Goal: Navigation & Orientation: Find specific page/section

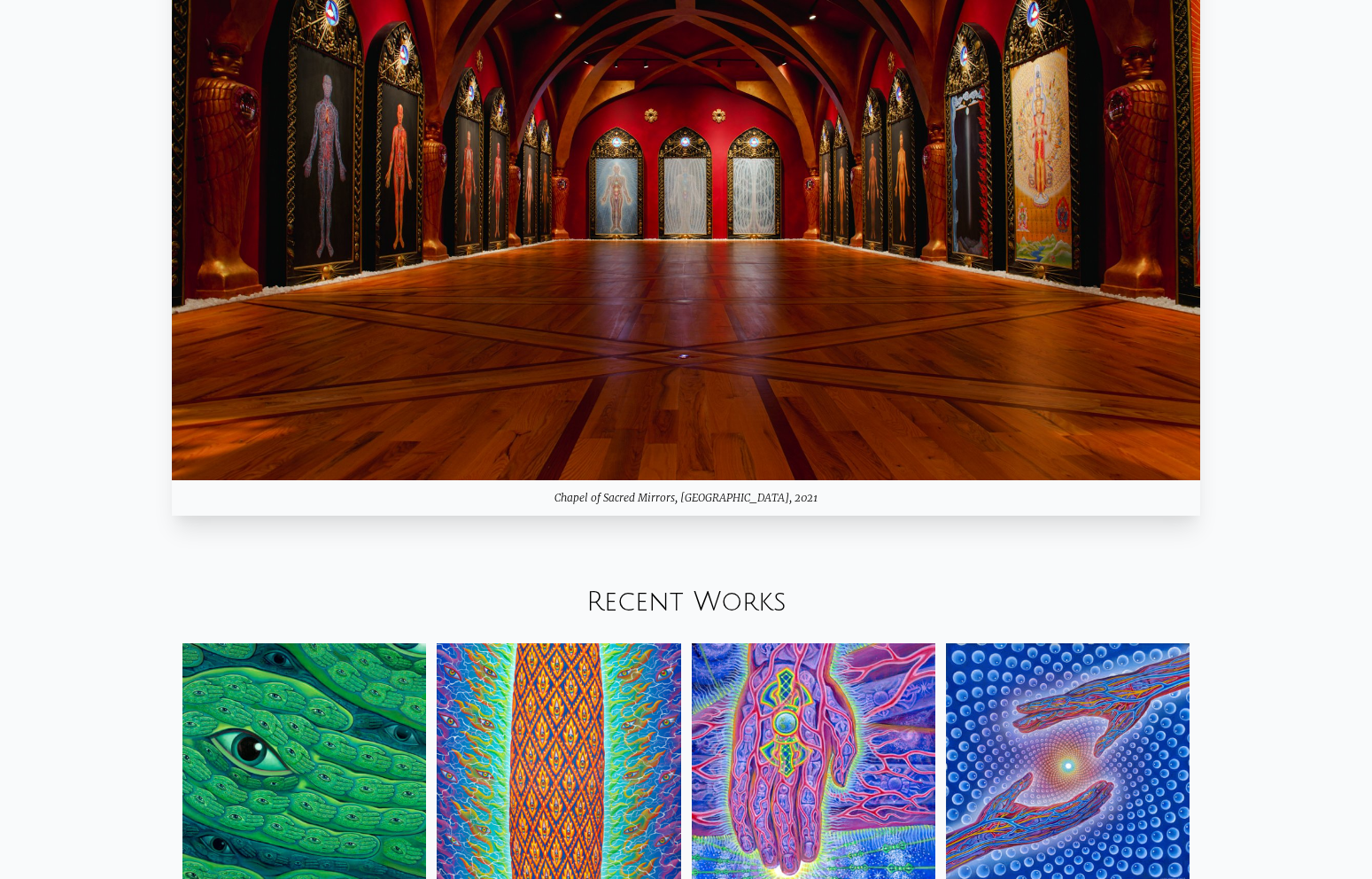
scroll to position [2158, 0]
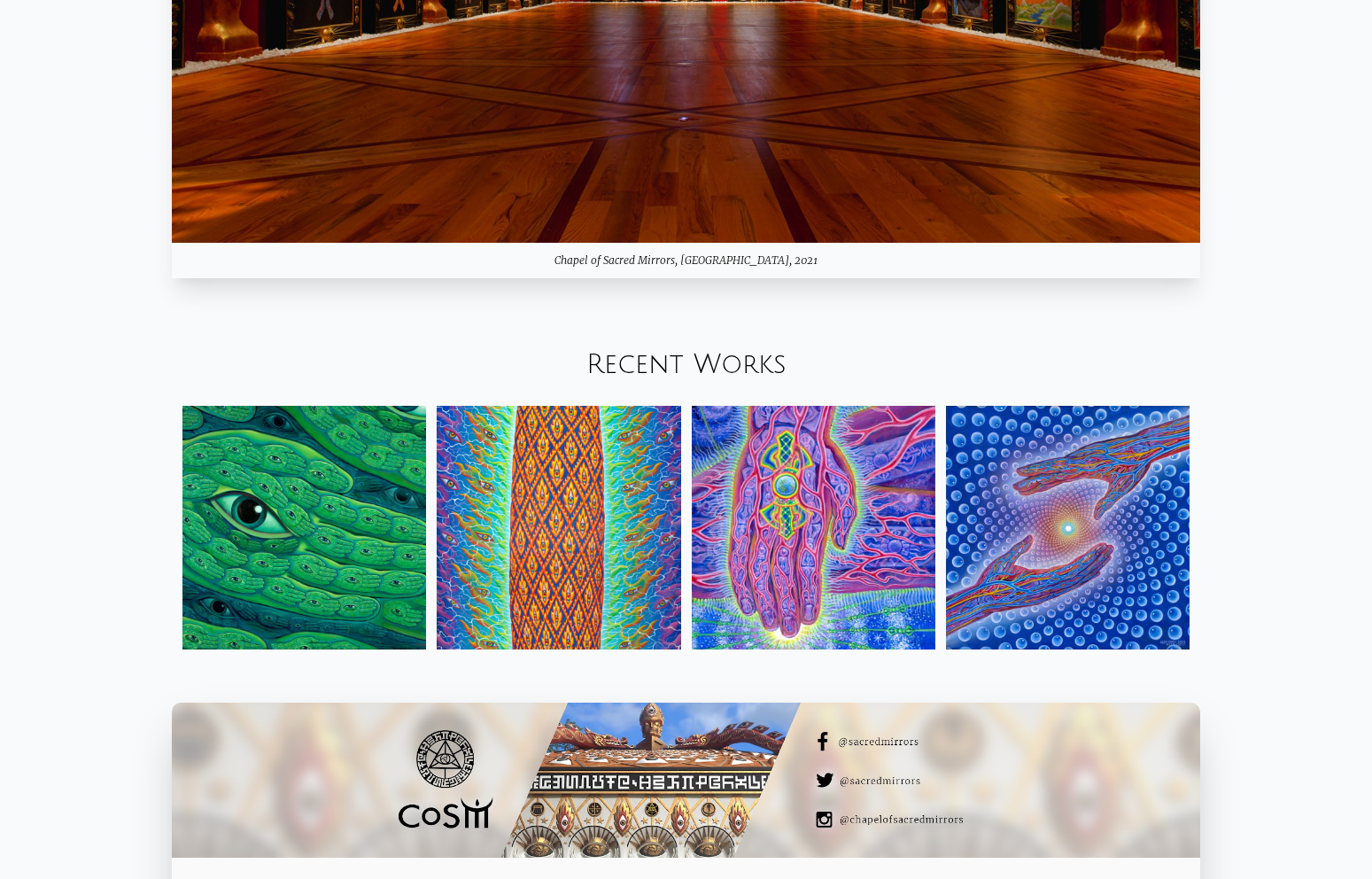
click at [109, 460] on div "Your browser does not support the video tag. Mystic Visionary Artist, co-founde…" at bounding box center [686, 279] width 1372 height 4762
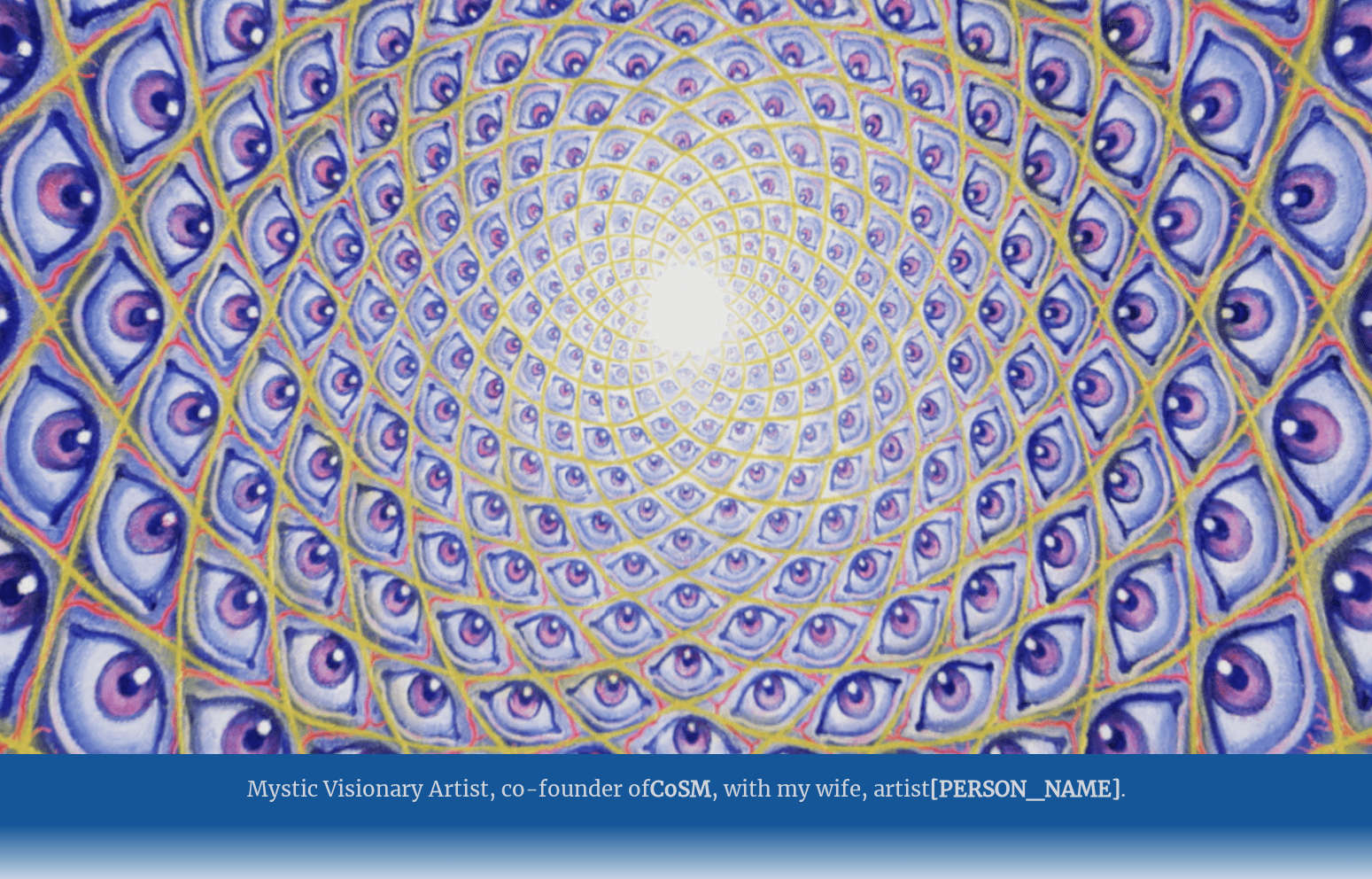
scroll to position [0, 0]
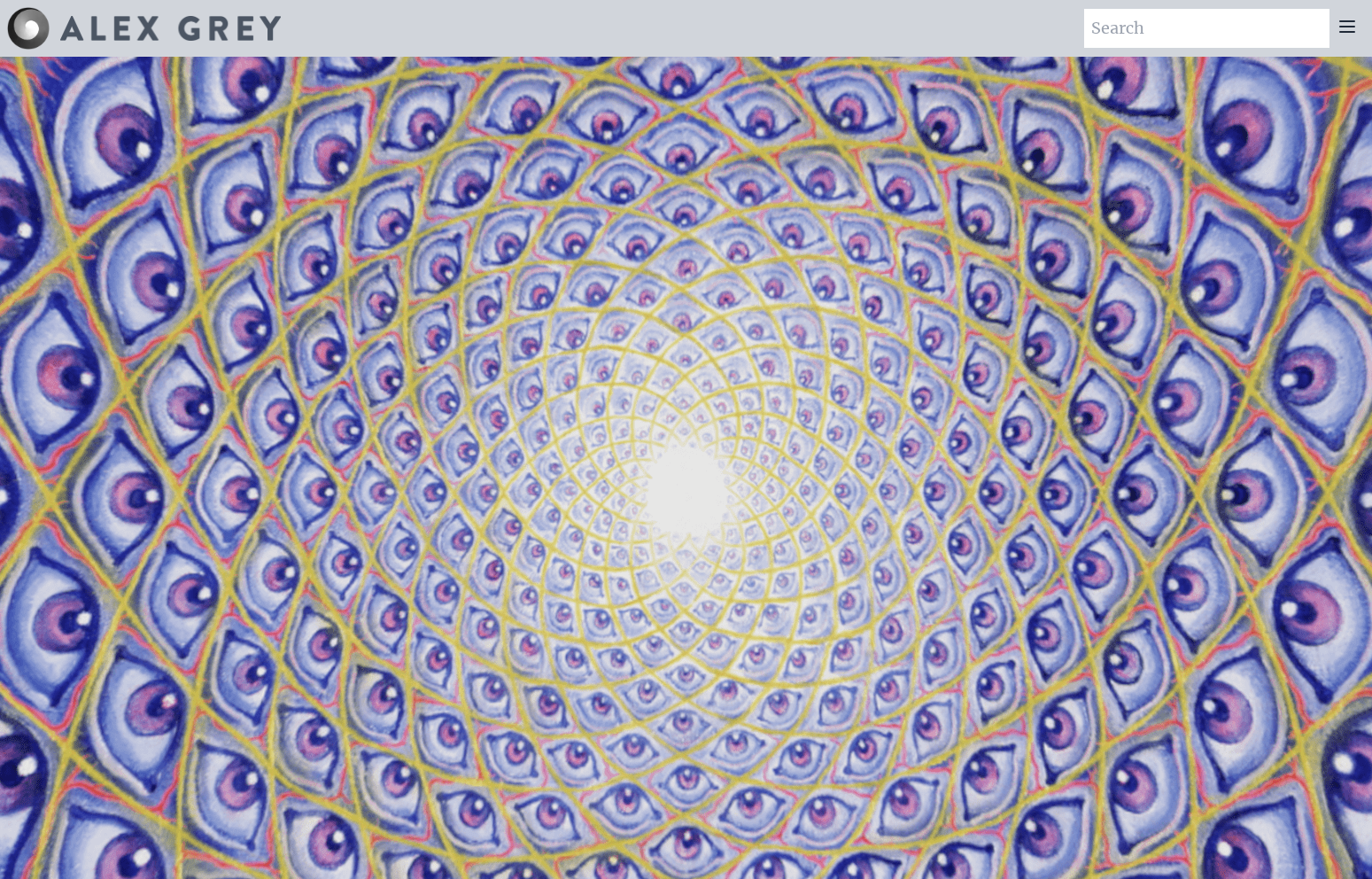
click at [1342, 35] on icon at bounding box center [1348, 26] width 21 height 21
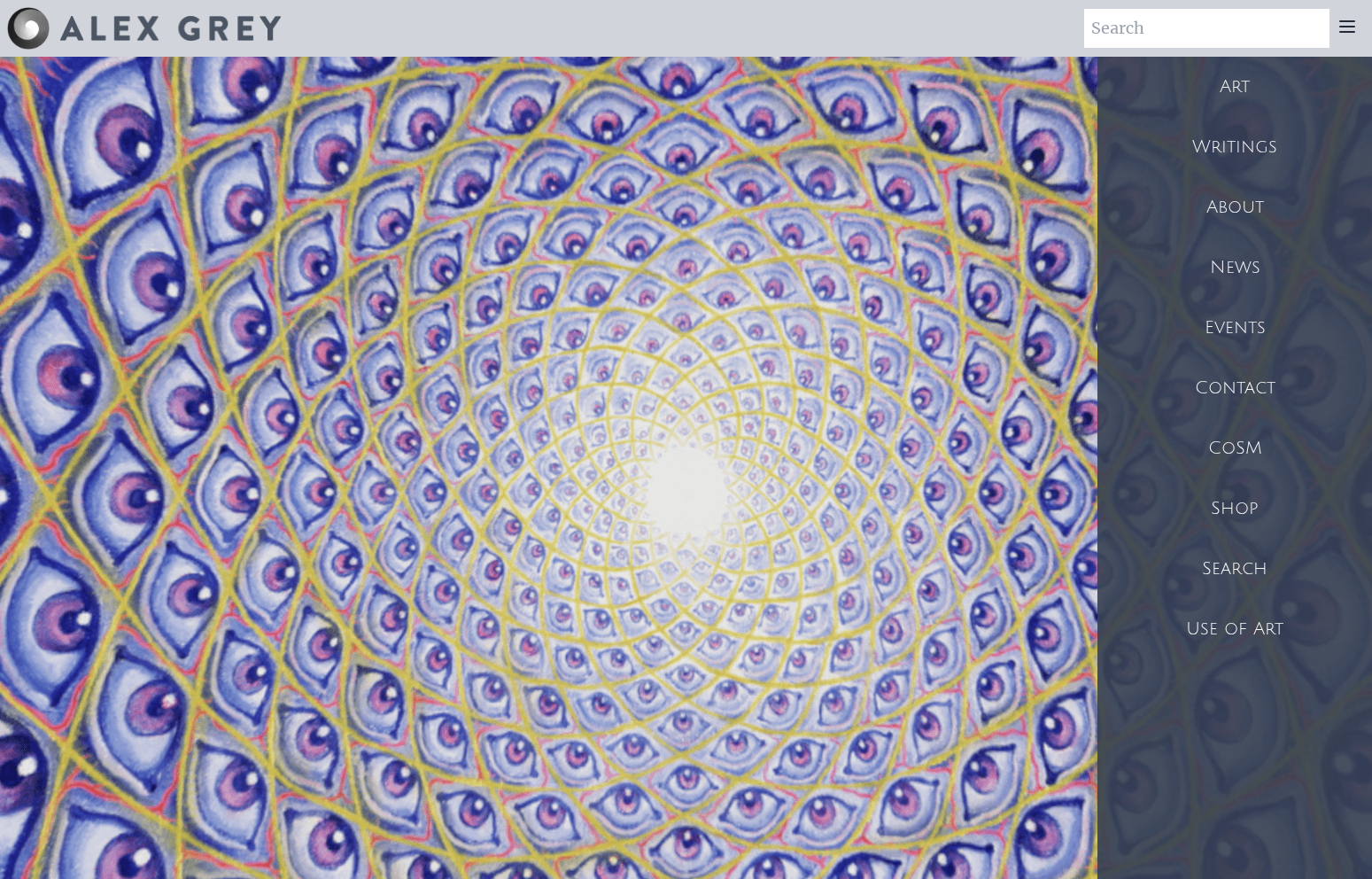
click at [1241, 516] on div "Shop" at bounding box center [1235, 508] width 275 height 60
click at [1236, 83] on div "Art" at bounding box center [1235, 87] width 275 height 60
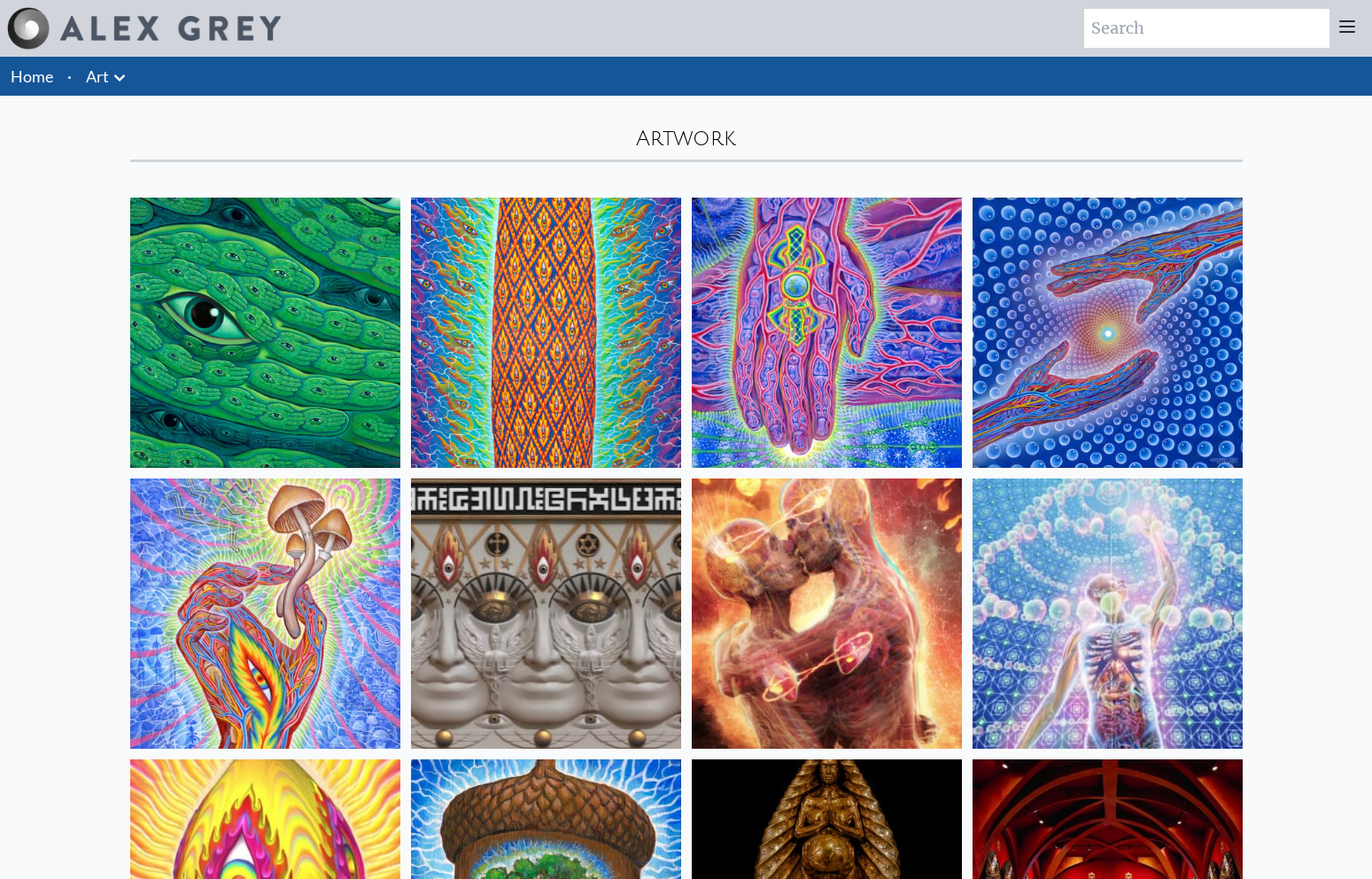
click at [1103, 295] on img at bounding box center [1107, 333] width 270 height 270
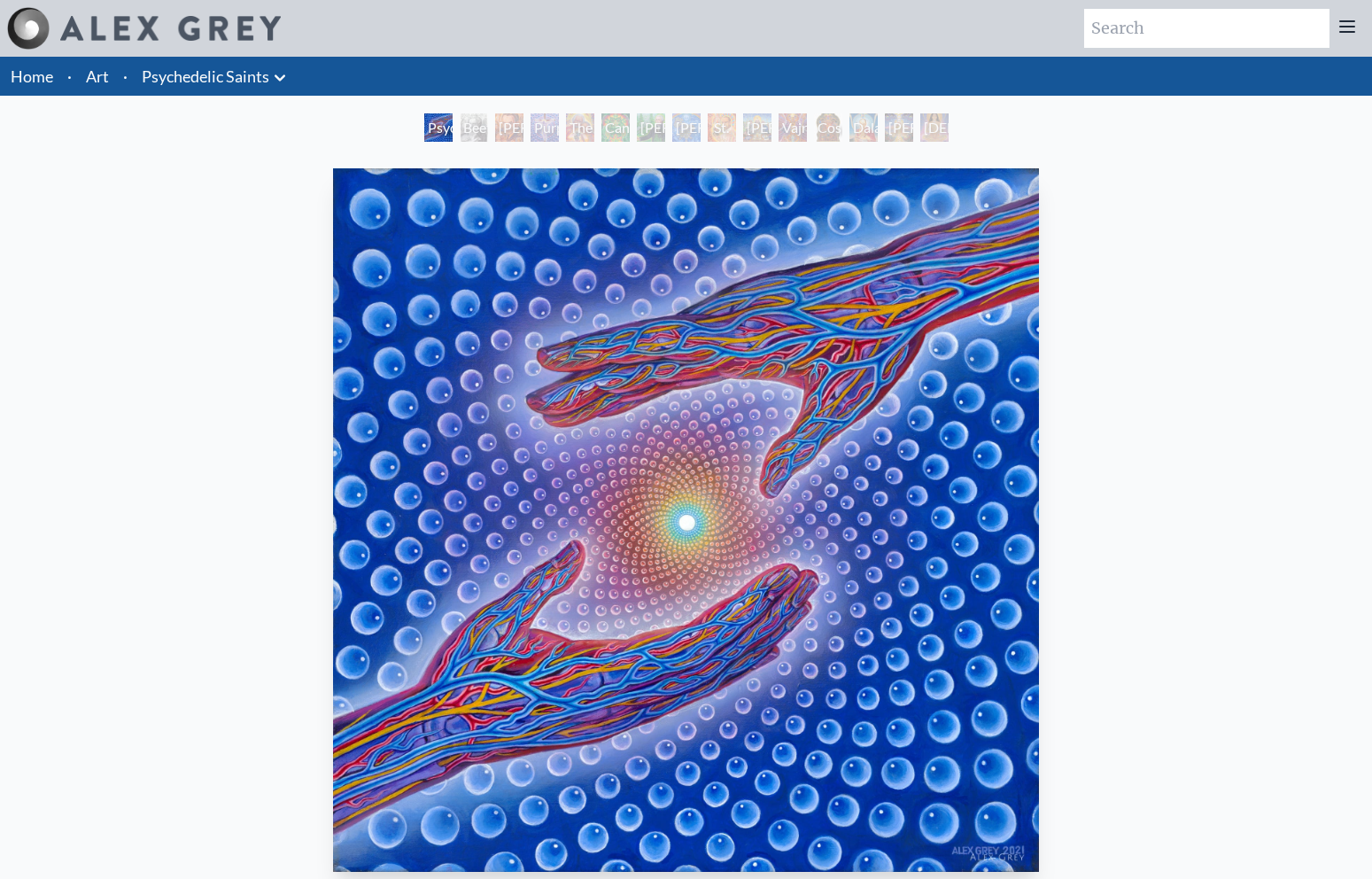
click at [1348, 39] on div at bounding box center [1347, 28] width 35 height 39
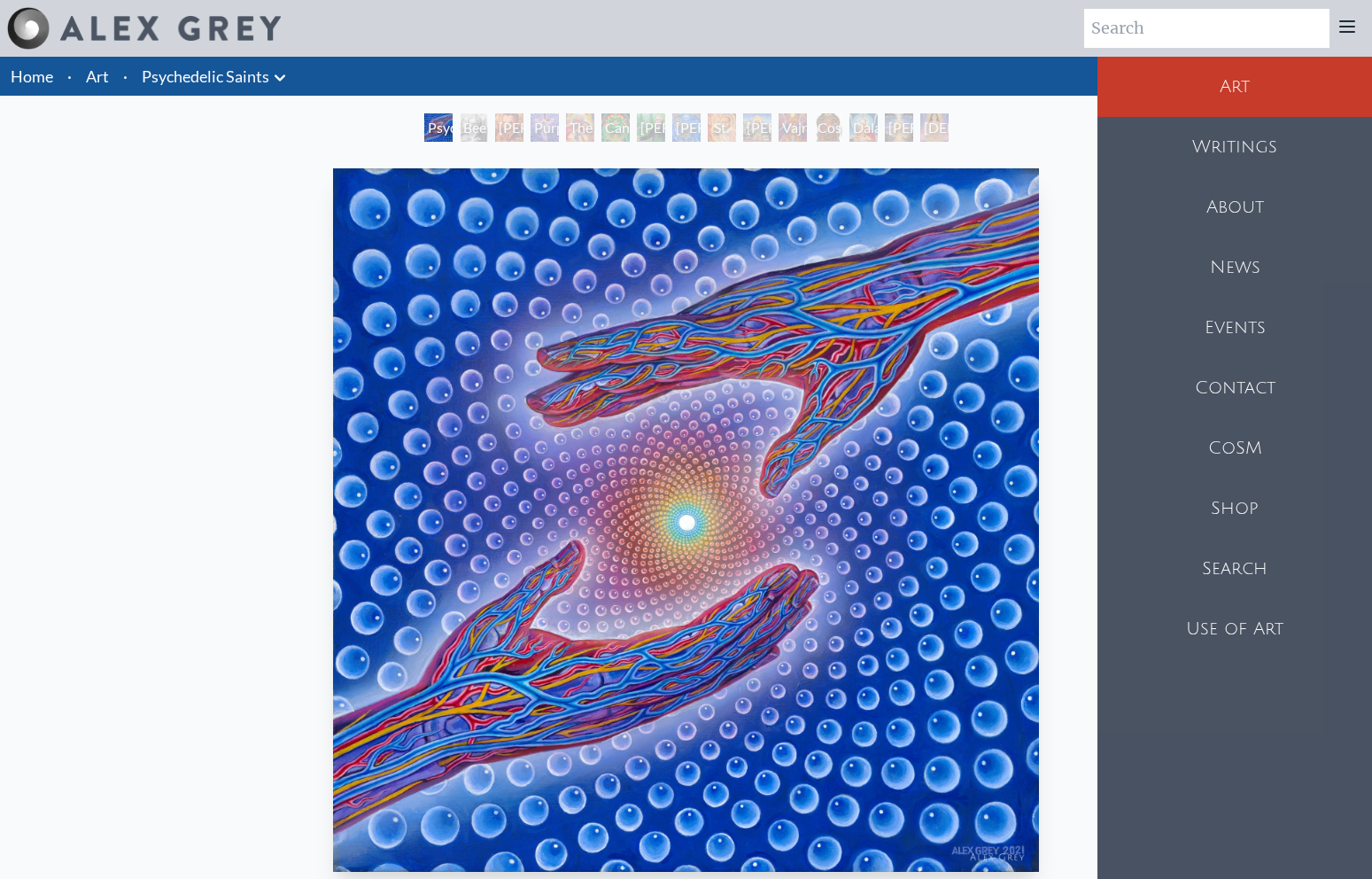
click at [1237, 498] on div "Shop" at bounding box center [1235, 508] width 275 height 60
